Goal: Information Seeking & Learning: Learn about a topic

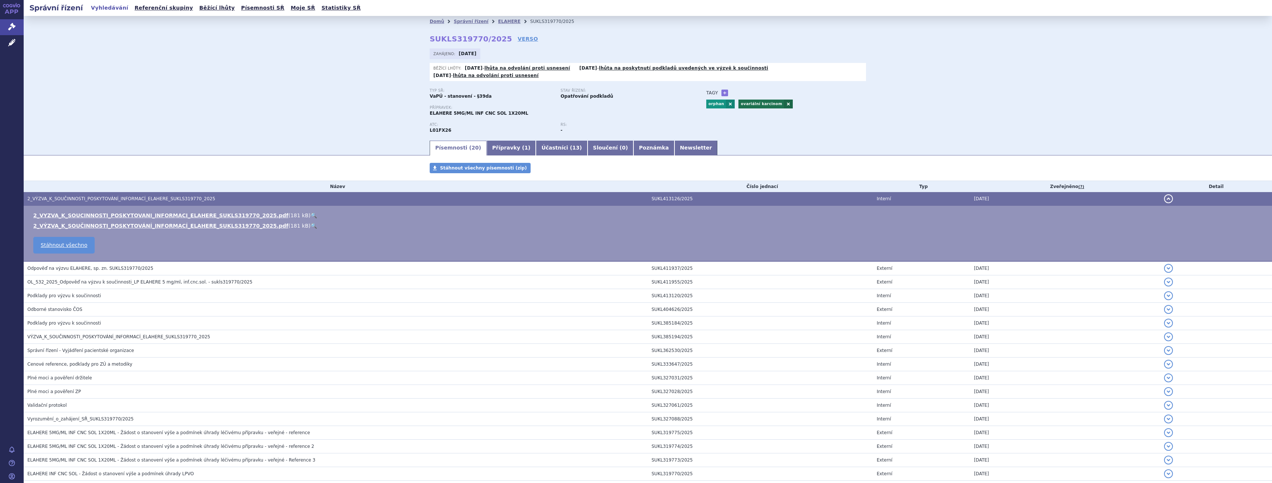
scroll to position [20, 0]
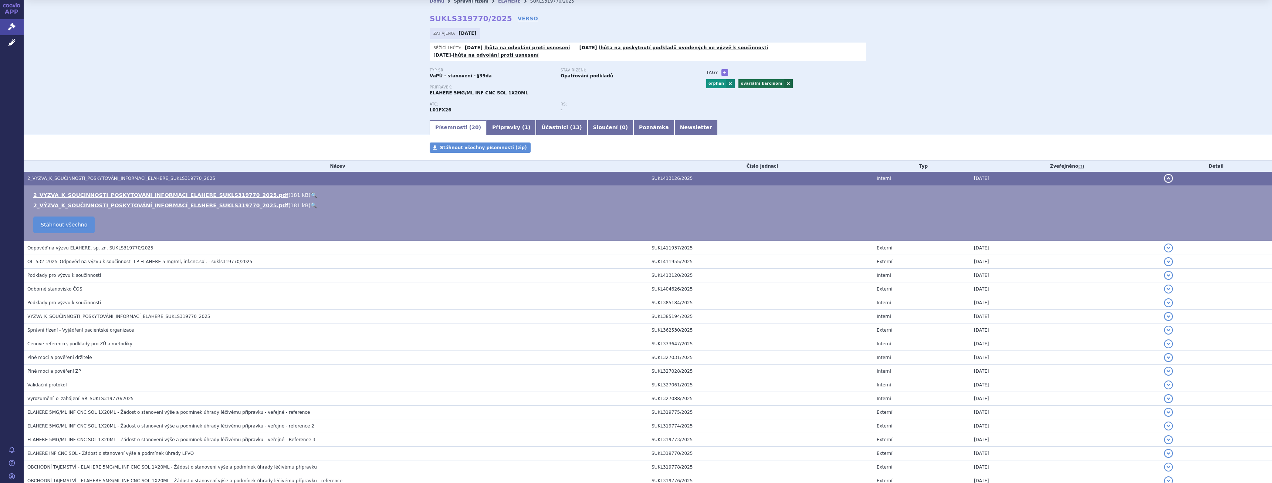
click at [472, 3] on link "Správní řízení" at bounding box center [471, 1] width 35 height 5
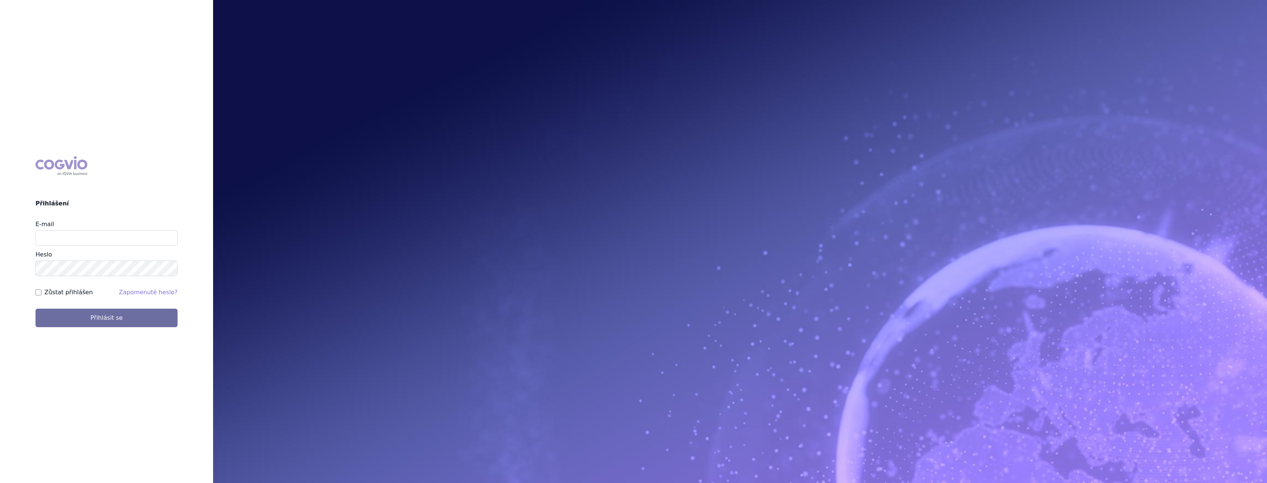
click at [74, 247] on div "E-mail Heslo" at bounding box center [107, 248] width 142 height 56
click at [75, 242] on input "E-mail" at bounding box center [107, 238] width 142 height 16
type input "gabriela.volfova@abbvie.com"
click at [78, 319] on button "Přihlásit se" at bounding box center [107, 317] width 142 height 18
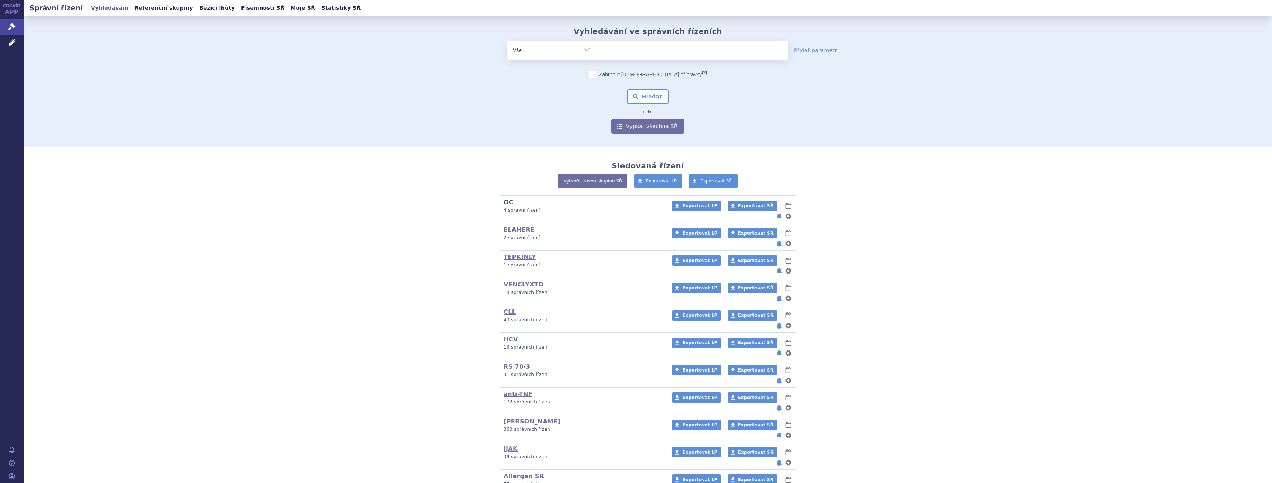
click at [504, 202] on link "OC" at bounding box center [509, 202] width 10 height 7
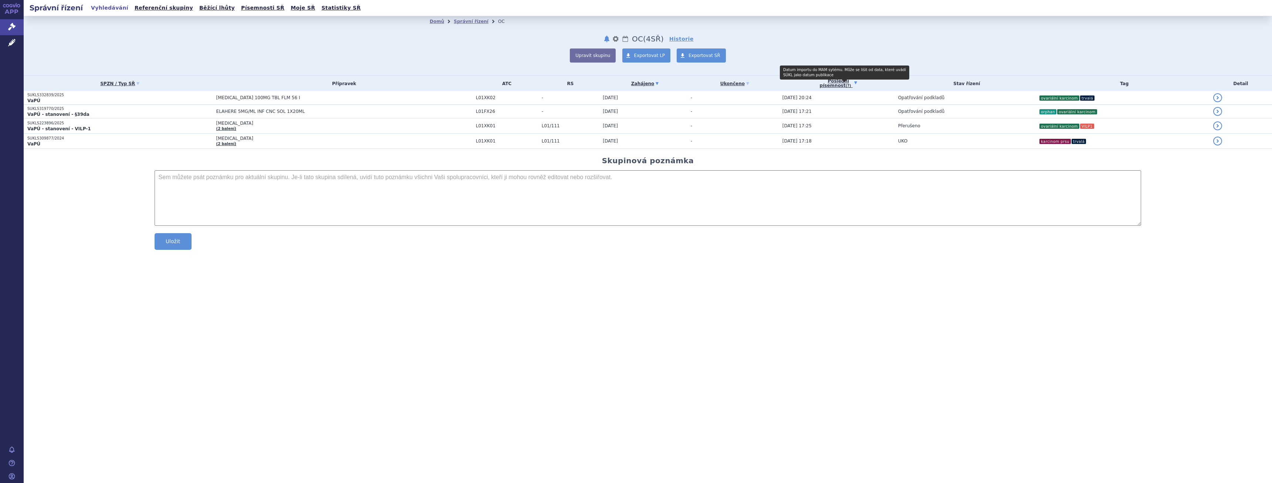
click at [847, 84] on abbr "(?)" at bounding box center [849, 86] width 6 height 4
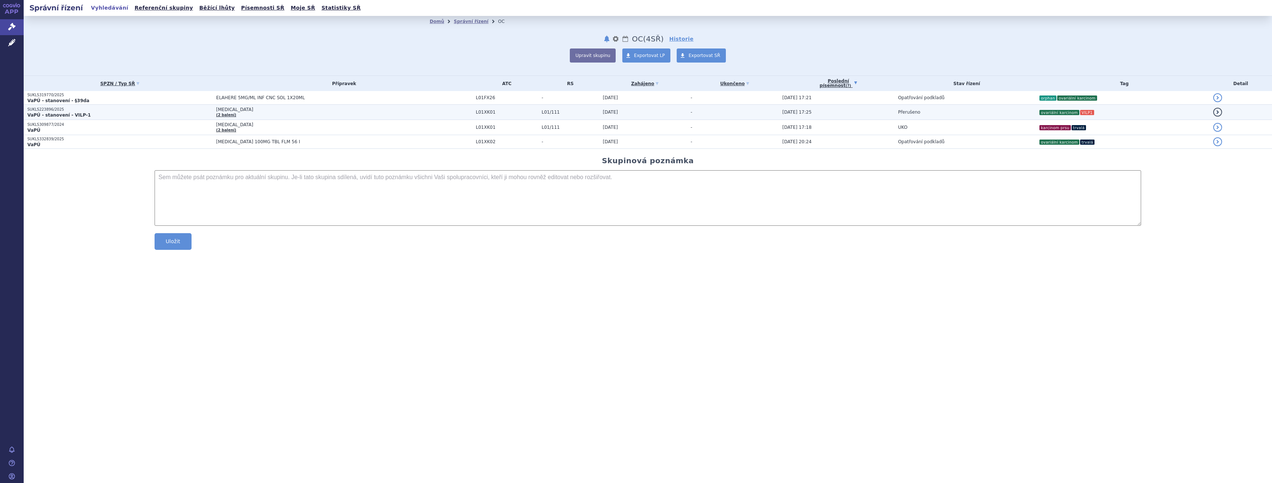
click at [753, 117] on td "-" at bounding box center [733, 112] width 92 height 15
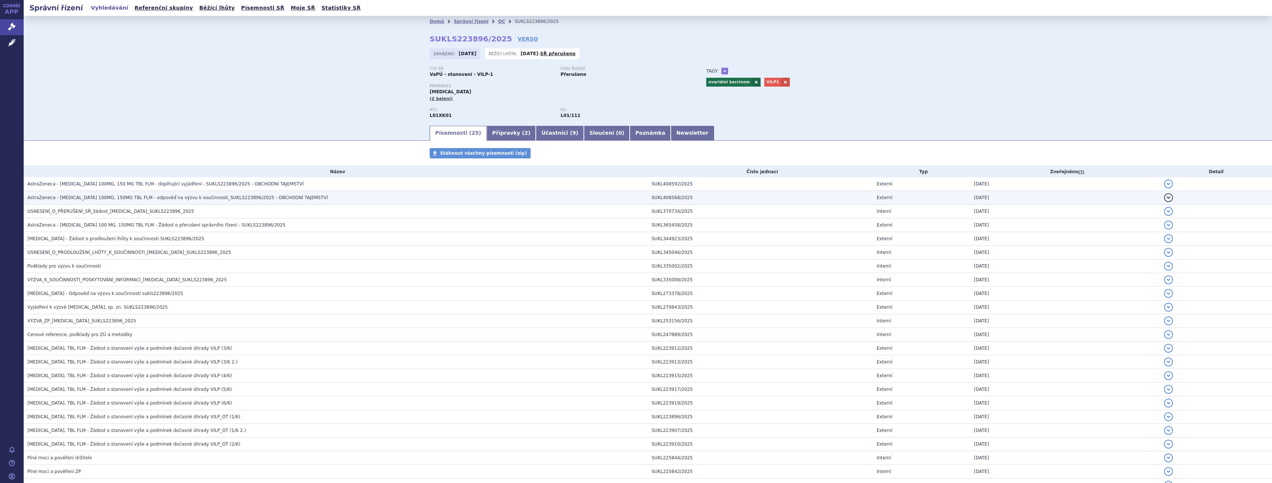
click at [354, 198] on h3 "AstraZeneca - [MEDICAL_DATA] 100MG, 150MG TBL FLM - odpověď na výzvu k součinno…" at bounding box center [337, 197] width 621 height 7
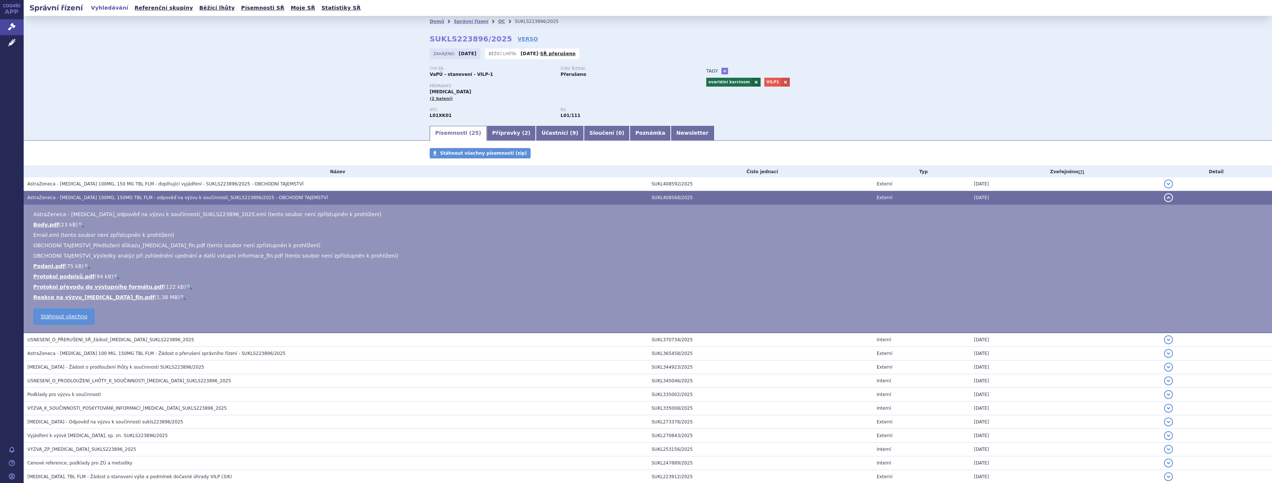
click at [180, 297] on link "🔍" at bounding box center [183, 297] width 6 height 6
click at [237, 185] on span "AstraZeneca - LYNPARZA 100MG, 150 MG TBL FLM - doplňující vyjádření - SUKLS2238…" at bounding box center [165, 183] width 276 height 5
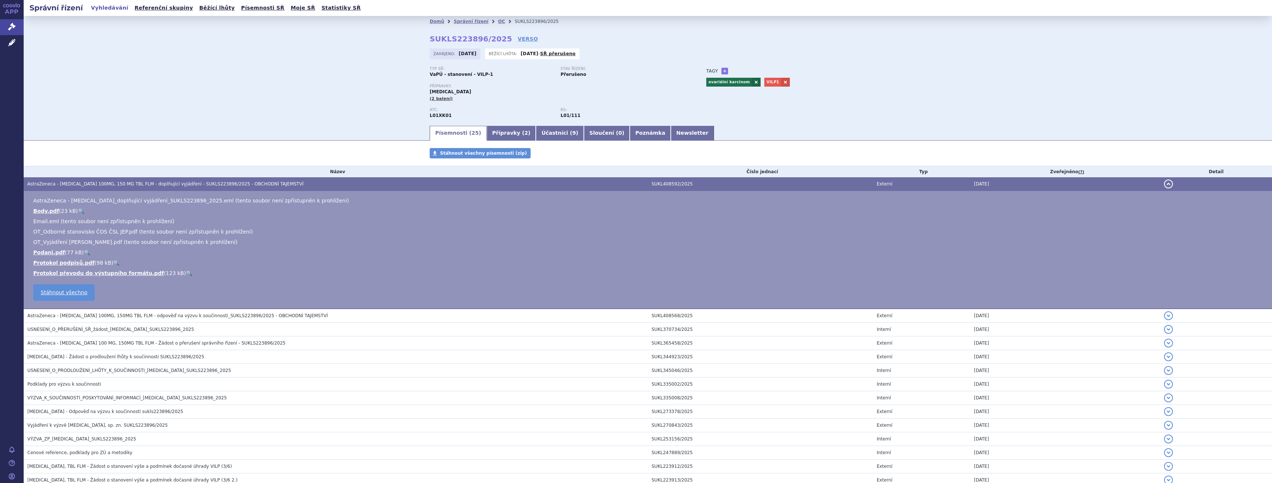
click at [240, 182] on span "AstraZeneca - LYNPARZA 100MG, 150 MG TBL FLM - doplňující vyjádření - SUKLS2238…" at bounding box center [165, 183] width 276 height 5
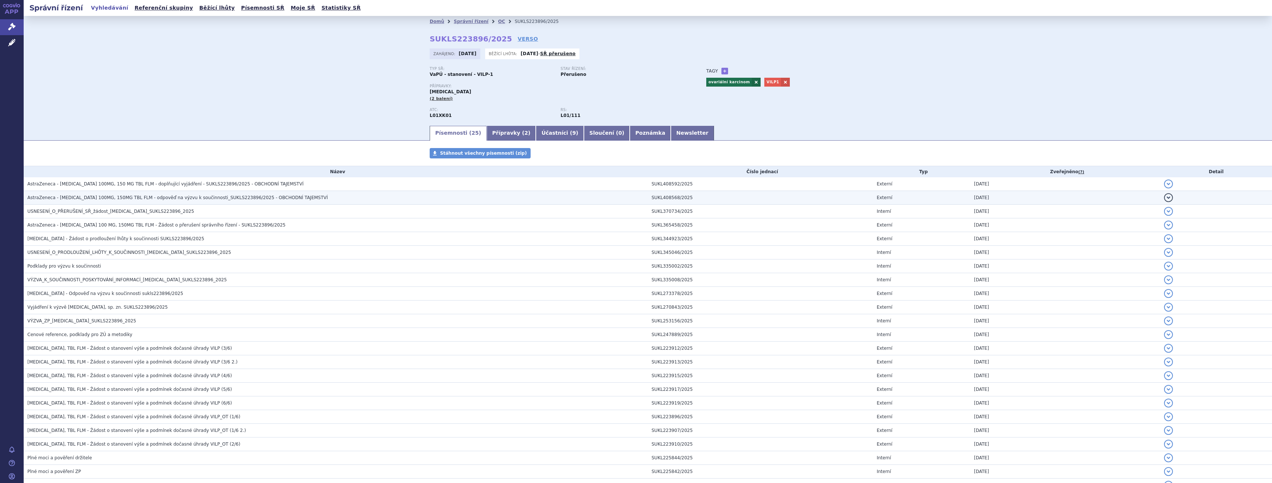
click at [235, 195] on span "AstraZeneca - LYNPARZA 100MG, 150MG TBL FLM - odpověď na výzvu k součinnosti_SU…" at bounding box center [177, 197] width 301 height 5
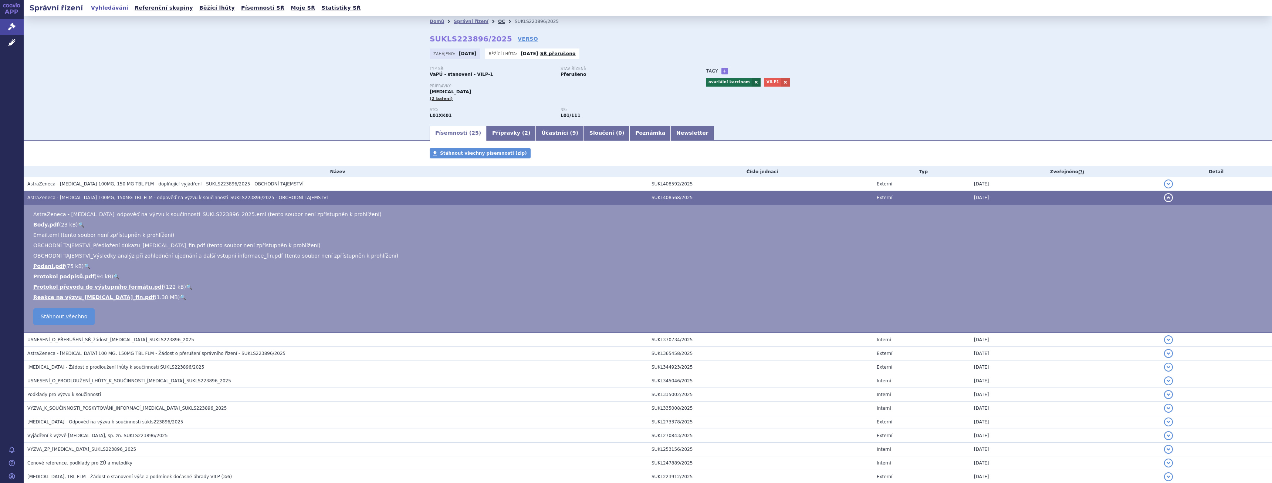
click at [498, 23] on link "OC" at bounding box center [501, 21] width 7 height 5
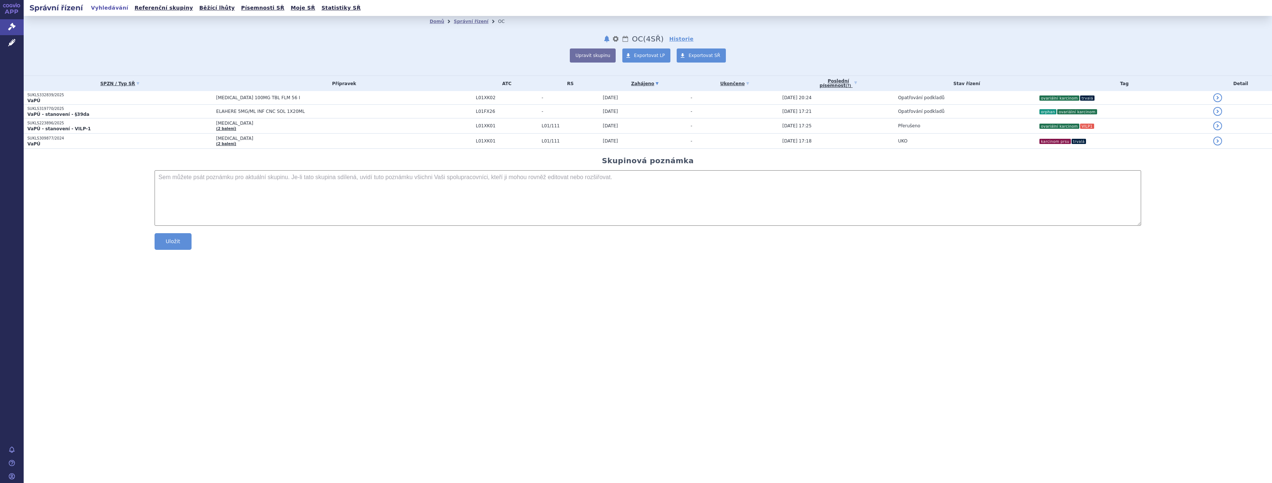
click at [835, 75] on div "SPZN / Typ SŘ Přípravek ATC RS Zahájeno písemnost (?) Tag -" at bounding box center [648, 111] width 1249 height 73
click at [836, 81] on link "Poslední písemnost (?)" at bounding box center [839, 83] width 112 height 15
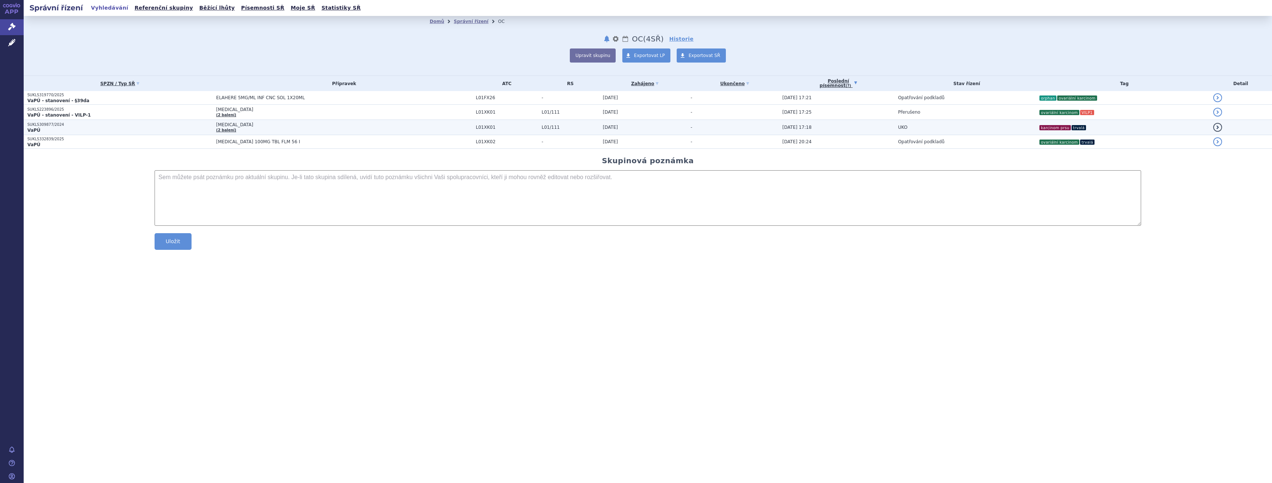
click at [407, 126] on span "[MEDICAL_DATA] (2 balení)" at bounding box center [344, 127] width 256 height 10
click at [167, 140] on p "SUKLS332839/2025" at bounding box center [119, 138] width 185 height 5
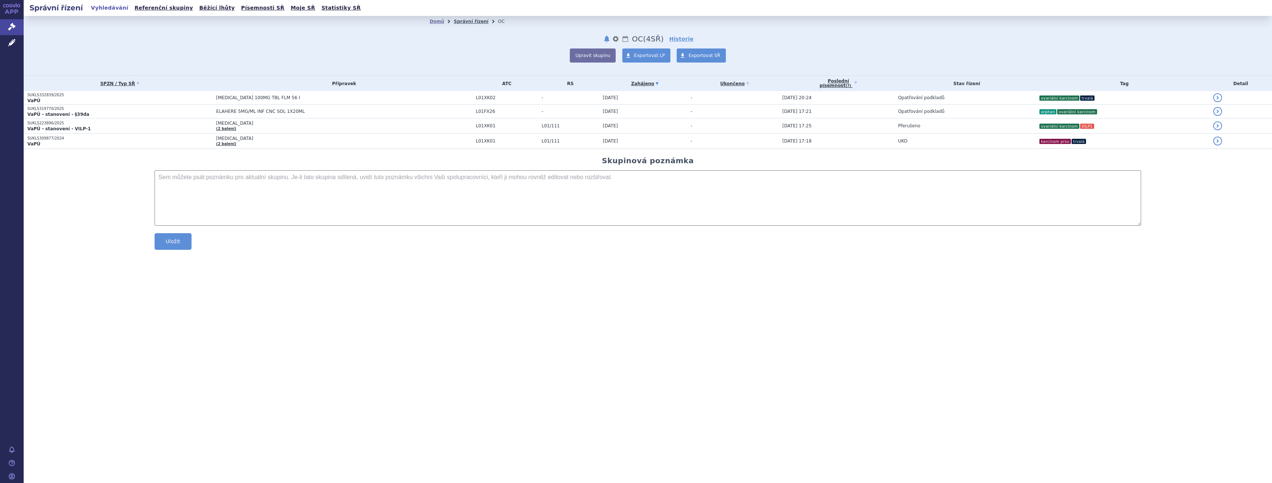
click at [479, 21] on link "Správní řízení" at bounding box center [471, 21] width 35 height 5
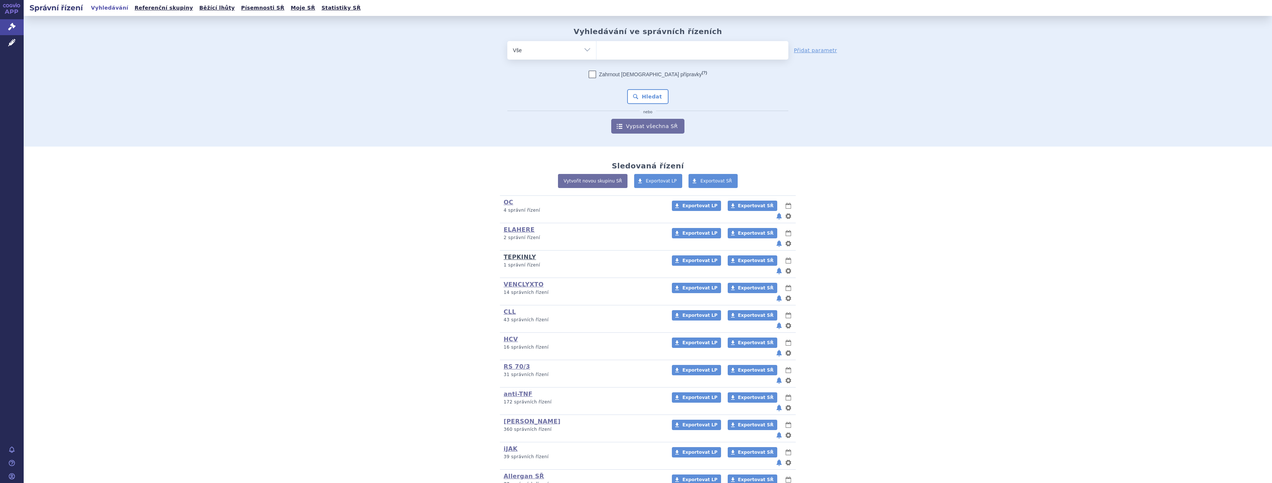
click at [527, 253] on link "TEPKINLY" at bounding box center [520, 256] width 33 height 7
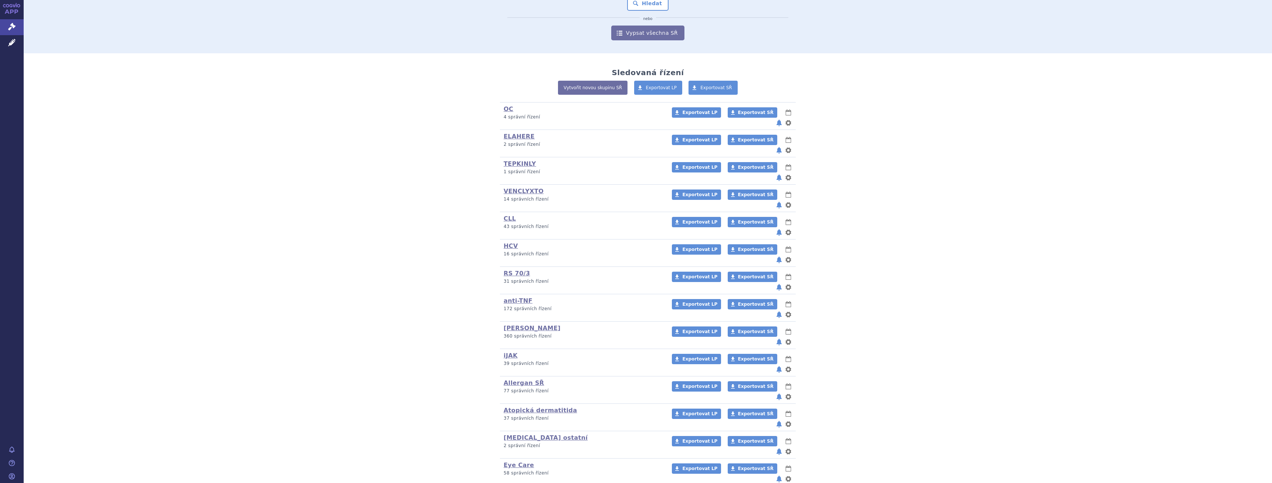
scroll to position [176, 0]
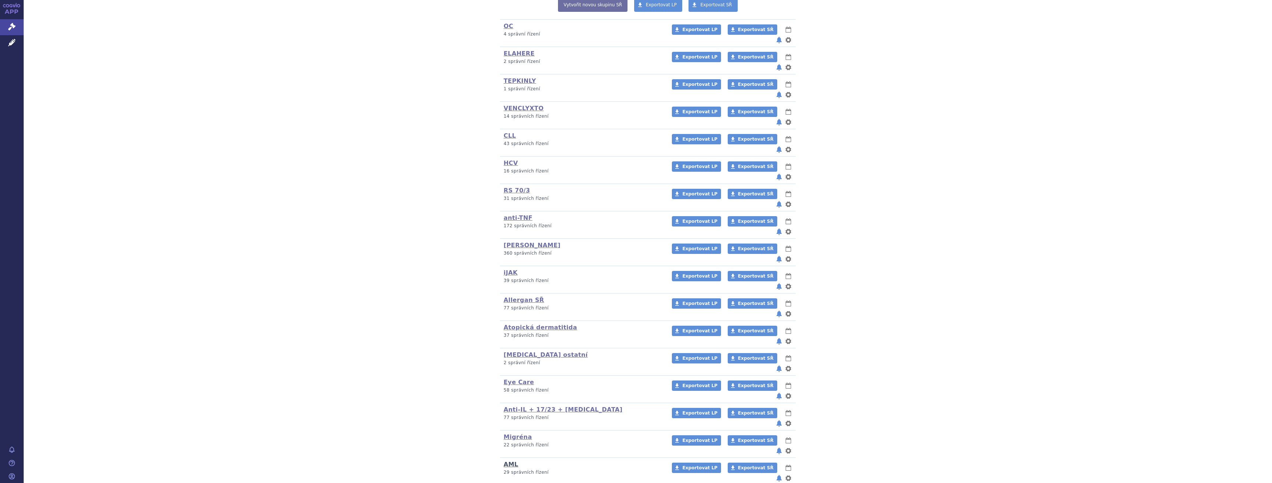
click at [510, 460] on link "AML" at bounding box center [511, 463] width 15 height 7
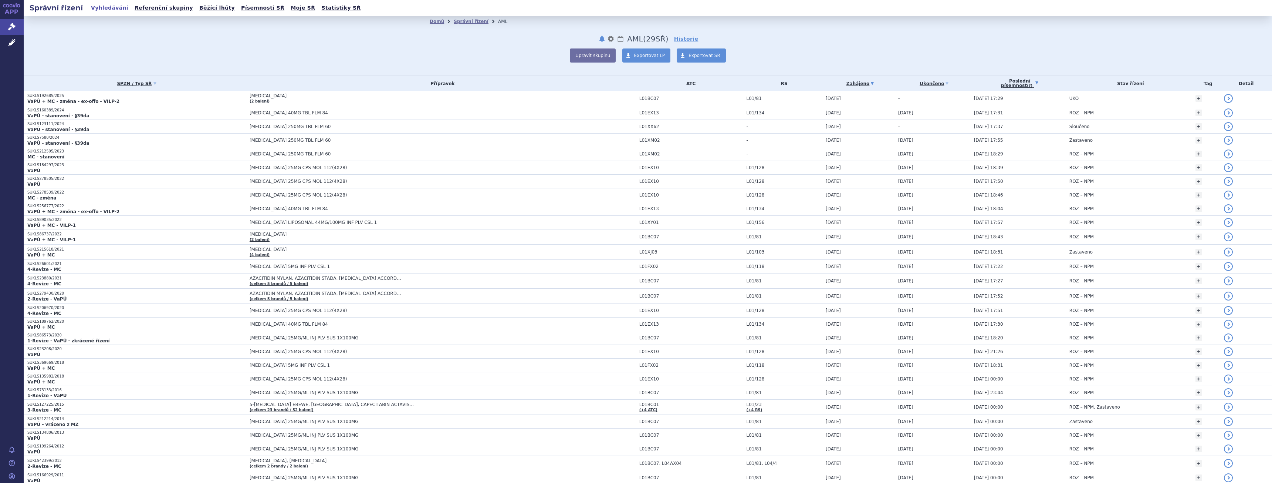
click at [993, 85] on link "Poslední písemnost (?)" at bounding box center [1020, 83] width 92 height 15
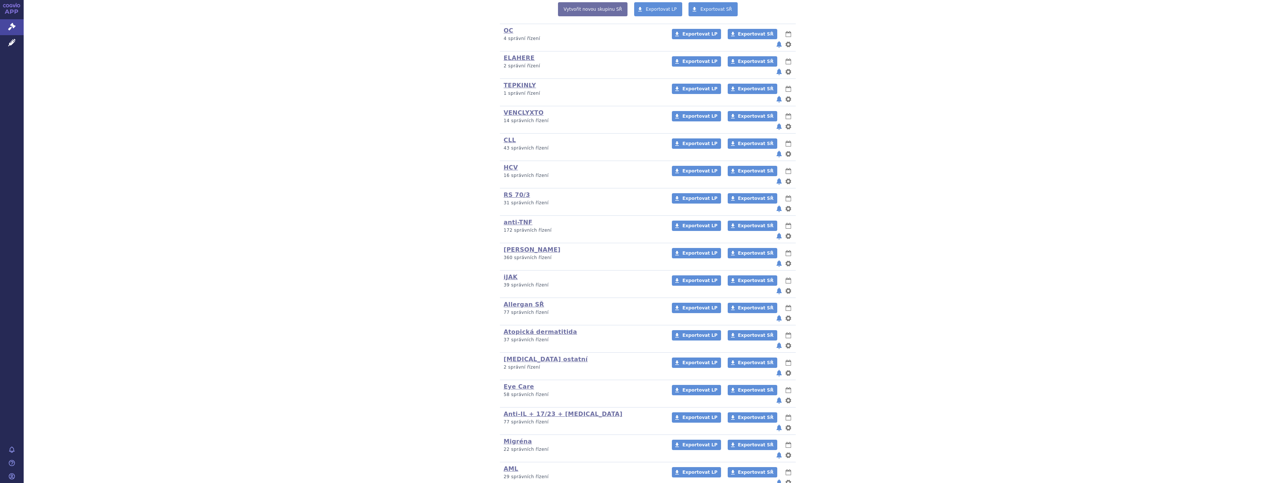
scroll to position [176, 0]
